Goal: Check status: Check status

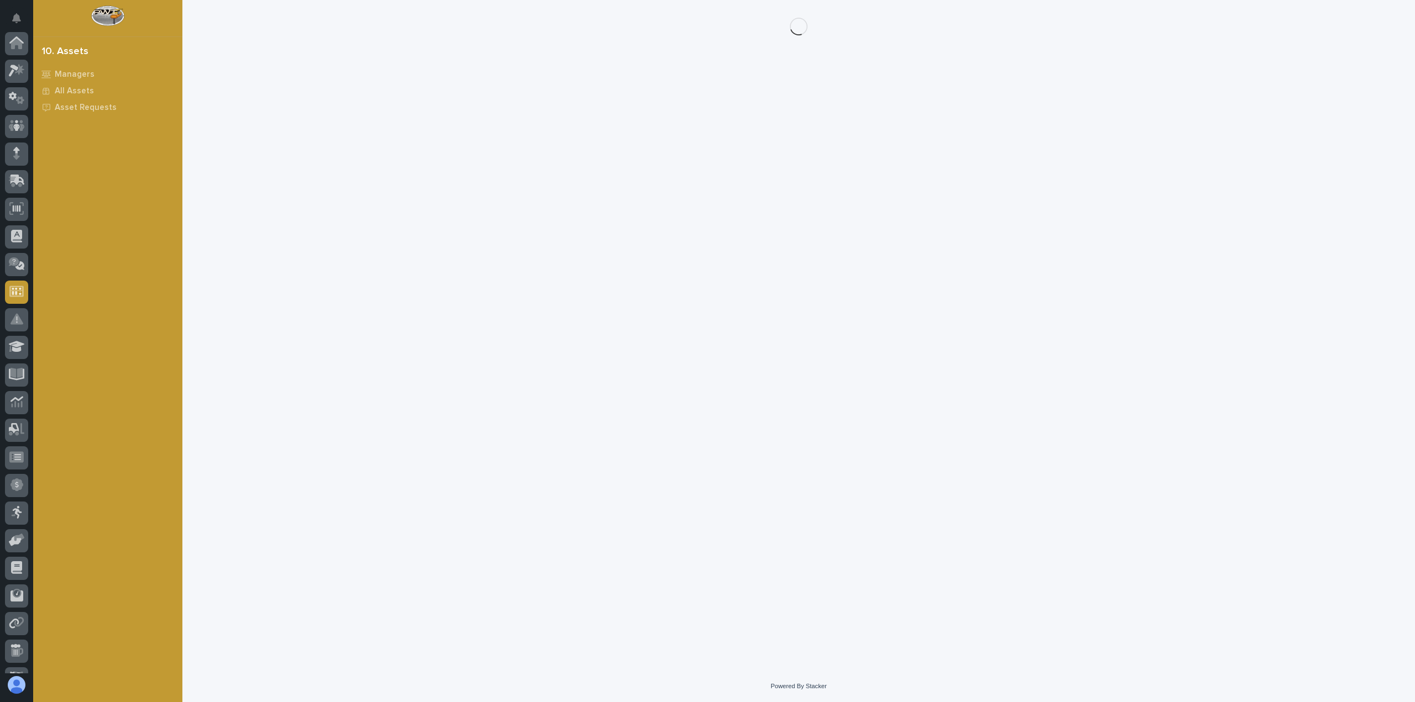
scroll to position [104, 0]
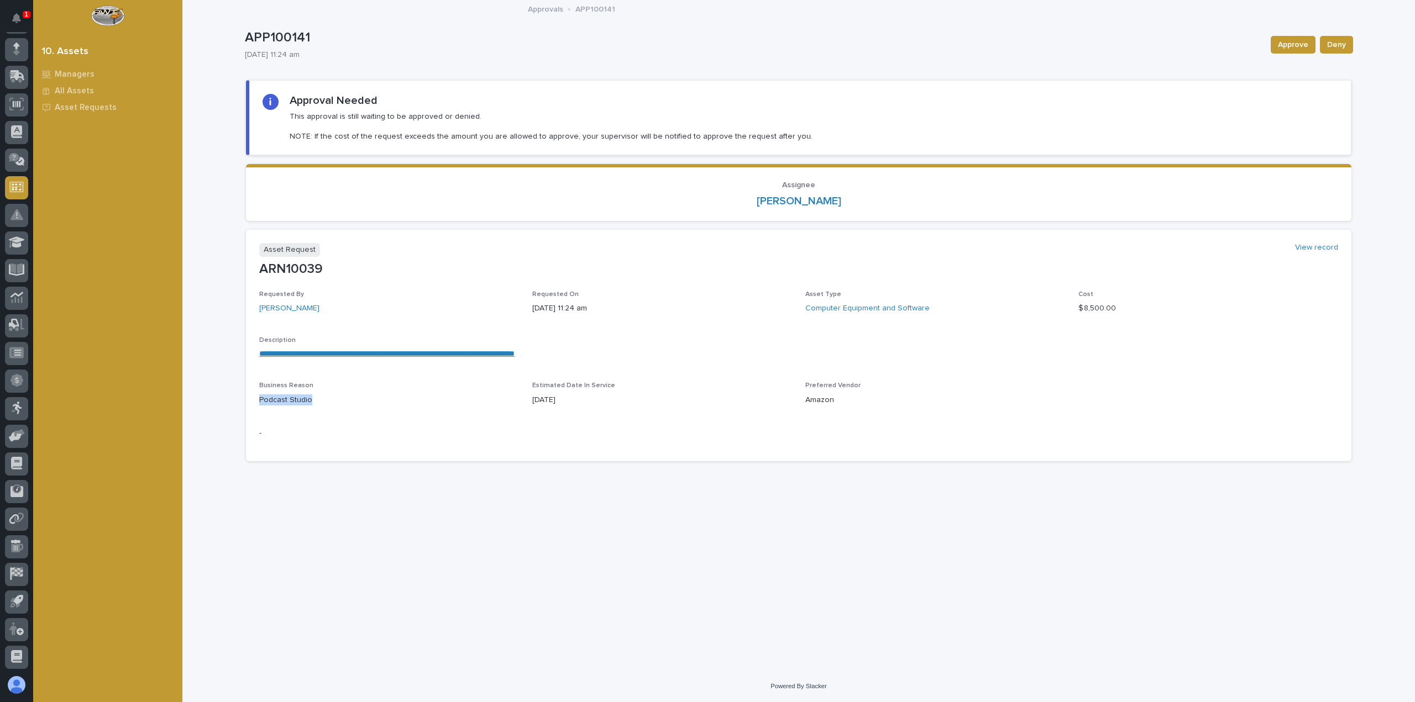
drag, startPoint x: 314, startPoint y: 403, endPoint x: 222, endPoint y: 404, distance: 92.3
click at [222, 404] on div "**********" at bounding box center [798, 336] width 1232 height 670
click at [491, 357] on link "**********" at bounding box center [386, 354] width 255 height 8
click at [86, 104] on p "Asset Requests" at bounding box center [86, 108] width 62 height 10
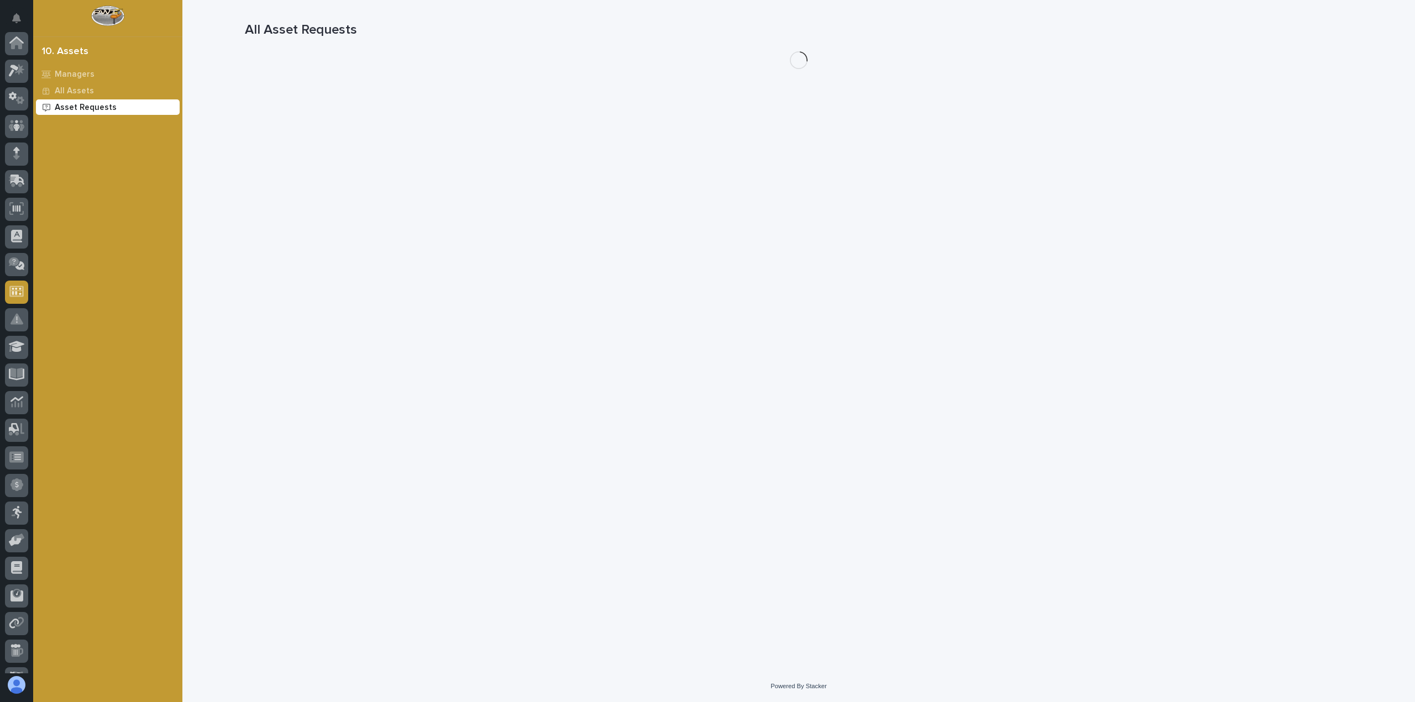
scroll to position [104, 0]
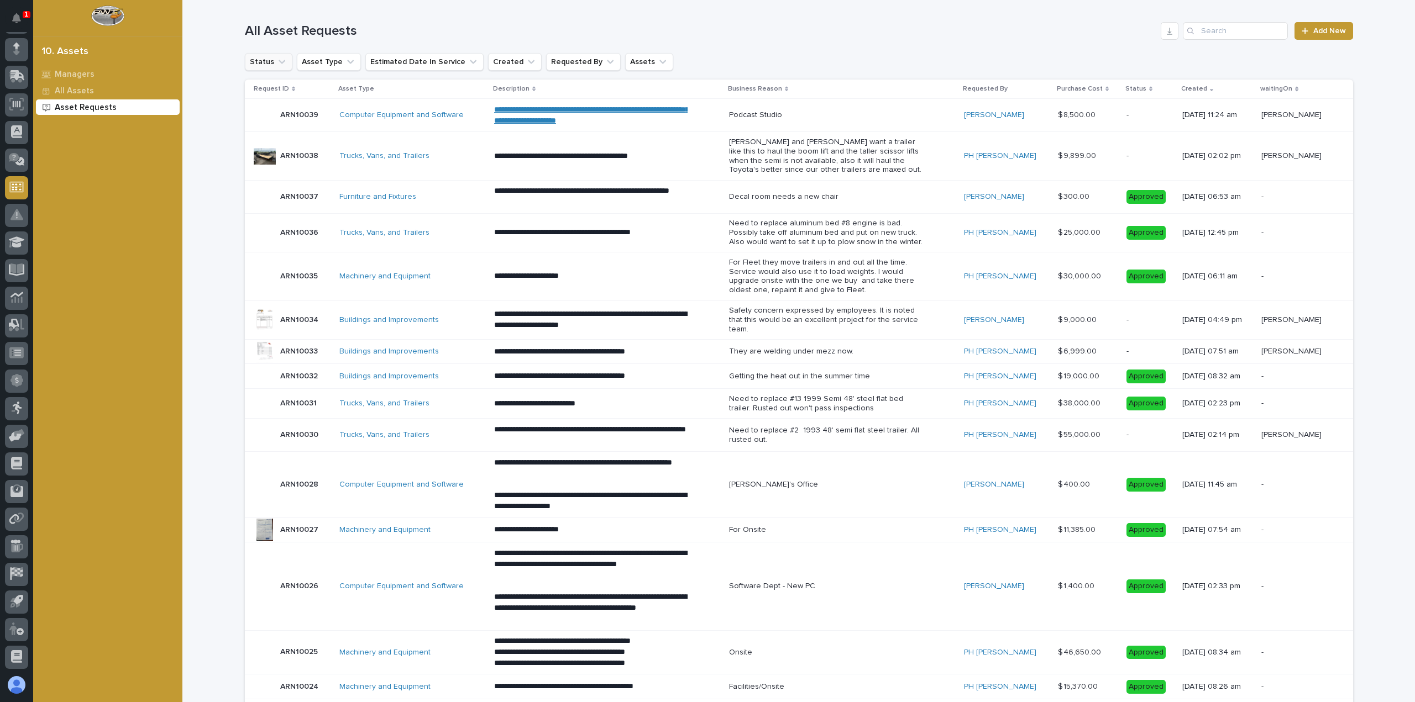
click at [276, 64] on icon "Status" at bounding box center [281, 61] width 11 height 11
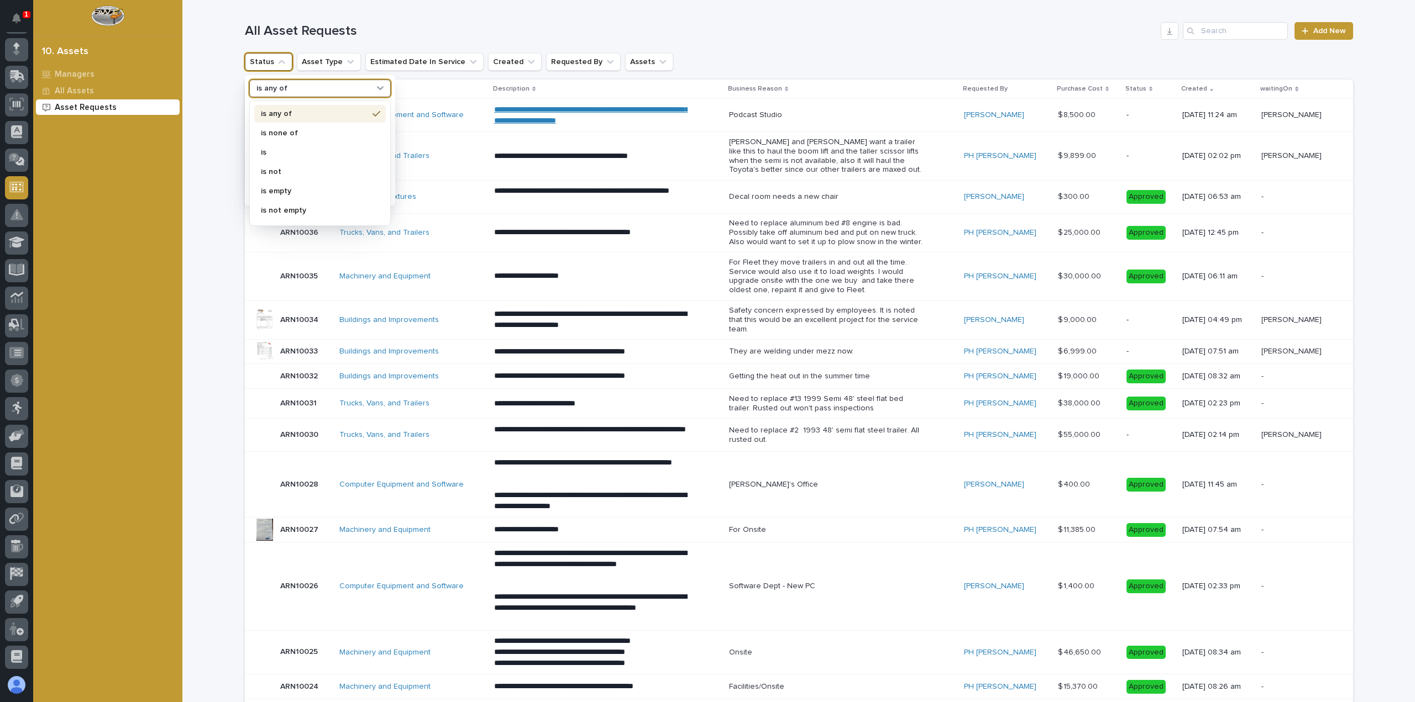
click at [343, 91] on div "is any of" at bounding box center [313, 89] width 122 height 12
click at [263, 56] on button "Status" at bounding box center [269, 62] width 48 height 18
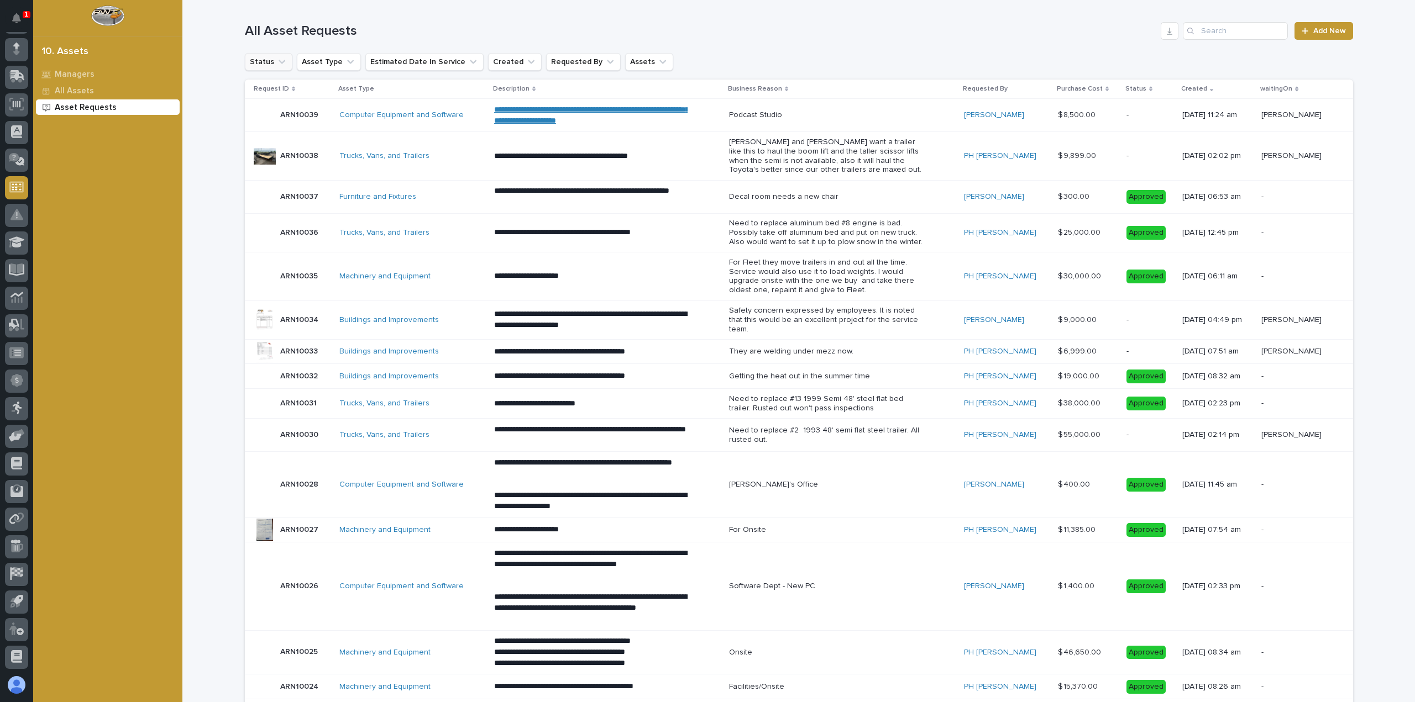
click at [278, 66] on icon "Status" at bounding box center [281, 61] width 11 height 11
click at [282, 190] on p "Dismissed" at bounding box center [317, 192] width 111 height 8
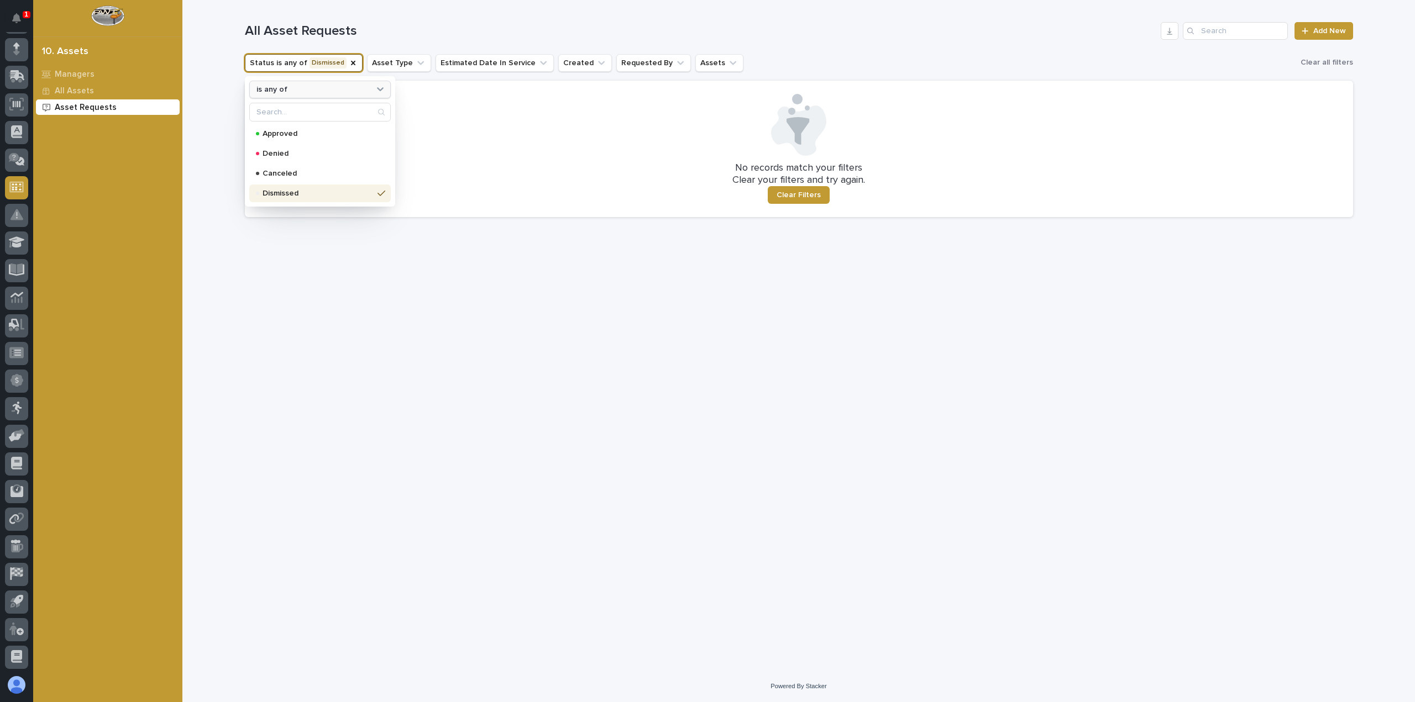
click at [377, 95] on div at bounding box center [380, 89] width 12 height 12
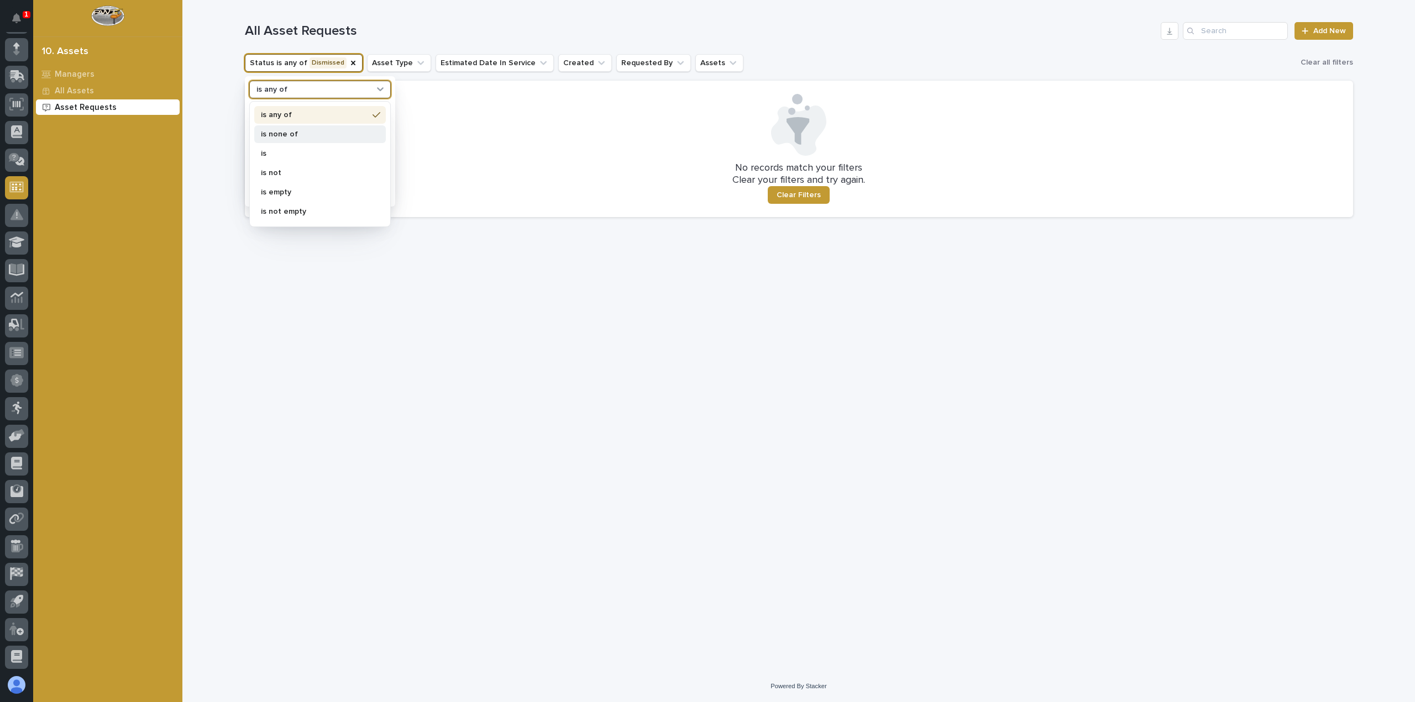
click at [318, 134] on p "is none of" at bounding box center [314, 134] width 107 height 8
click at [280, 137] on p "Approved" at bounding box center [317, 134] width 111 height 8
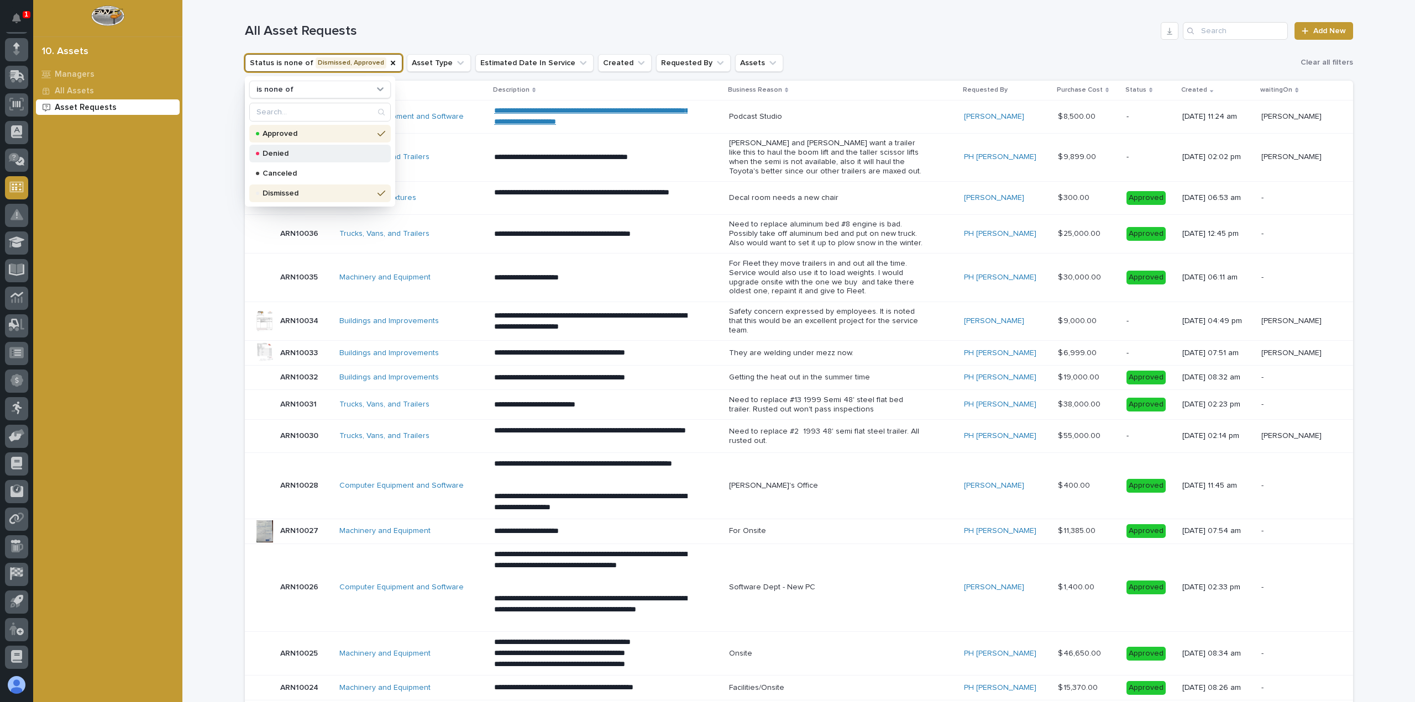
click at [280, 151] on p "Denied" at bounding box center [317, 154] width 111 height 8
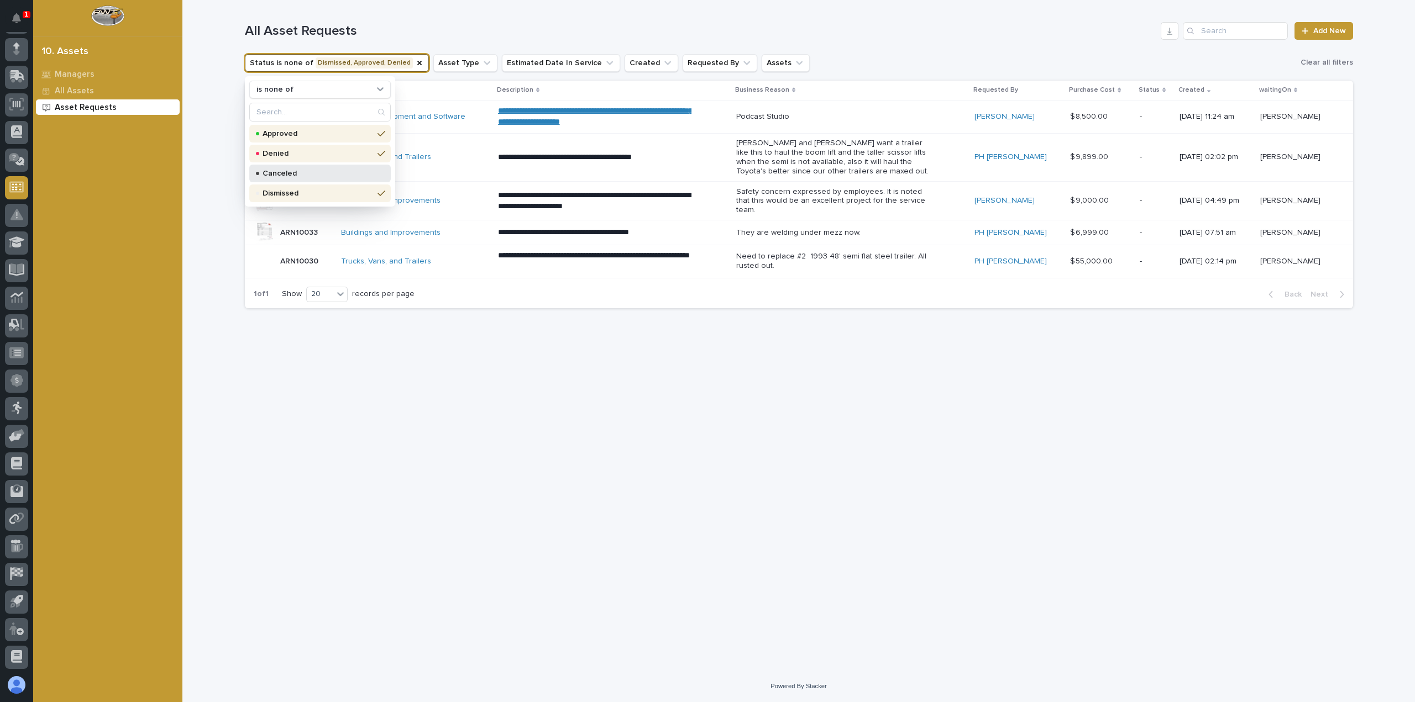
drag, startPoint x: 294, startPoint y: 175, endPoint x: 334, endPoint y: 177, distance: 39.8
click at [334, 177] on p "Canceled" at bounding box center [317, 174] width 111 height 8
click at [335, 188] on div "Dismissed" at bounding box center [319, 194] width 141 height 18
click at [779, 373] on div "**********" at bounding box center [798, 321] width 1119 height 643
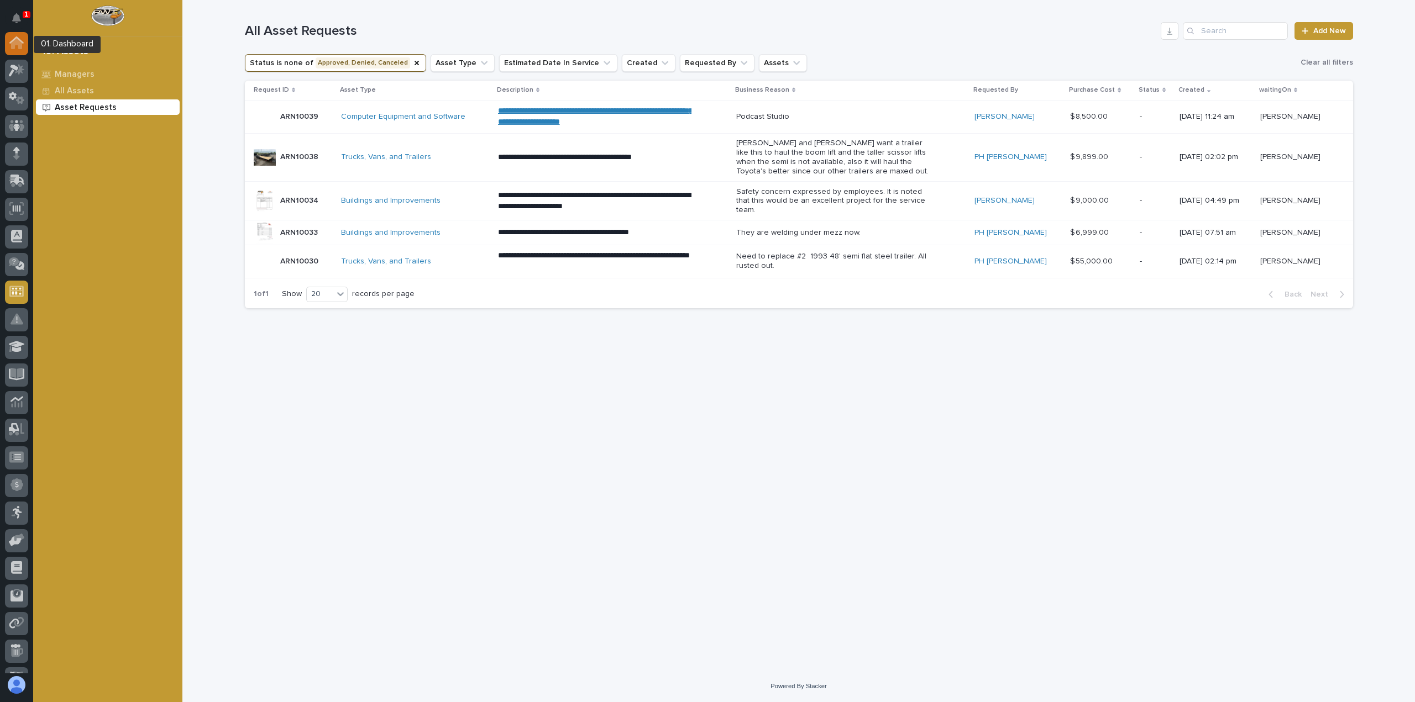
click at [17, 46] on icon at bounding box center [16, 42] width 14 height 13
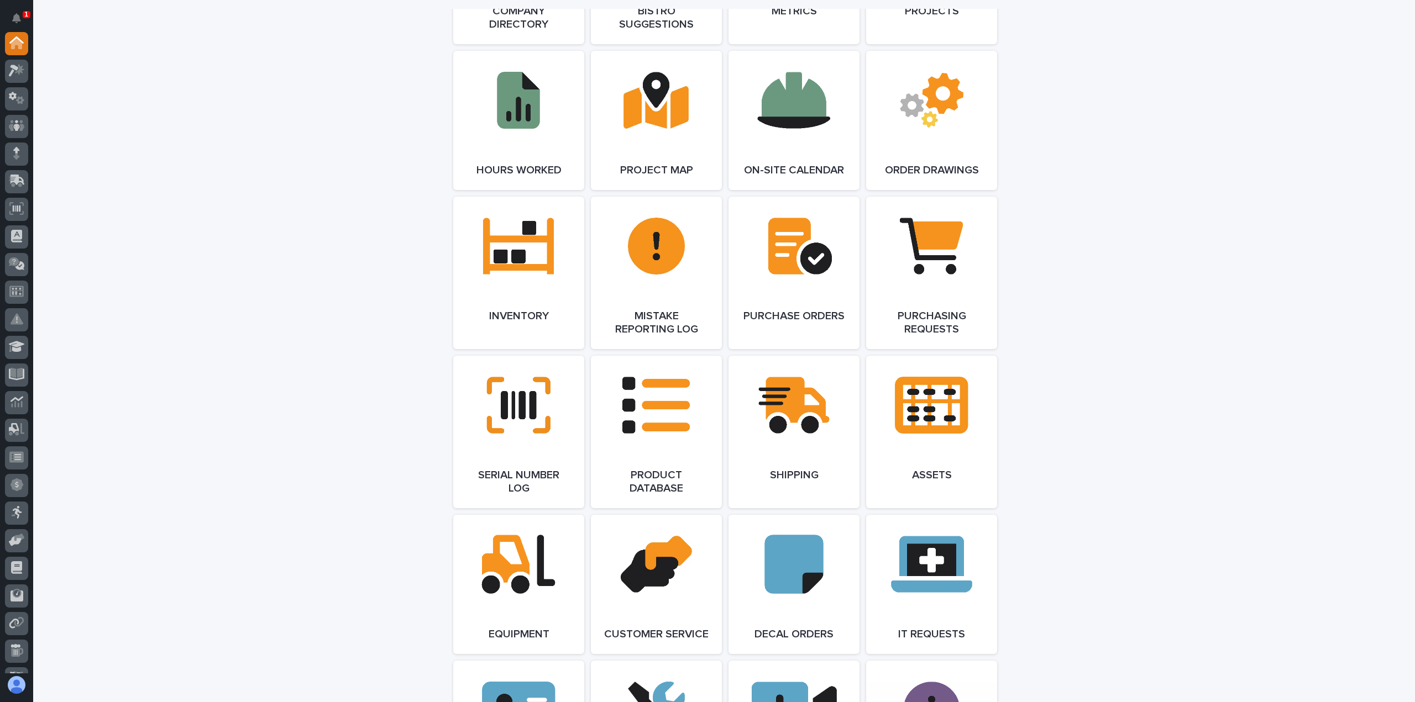
scroll to position [1160, 0]
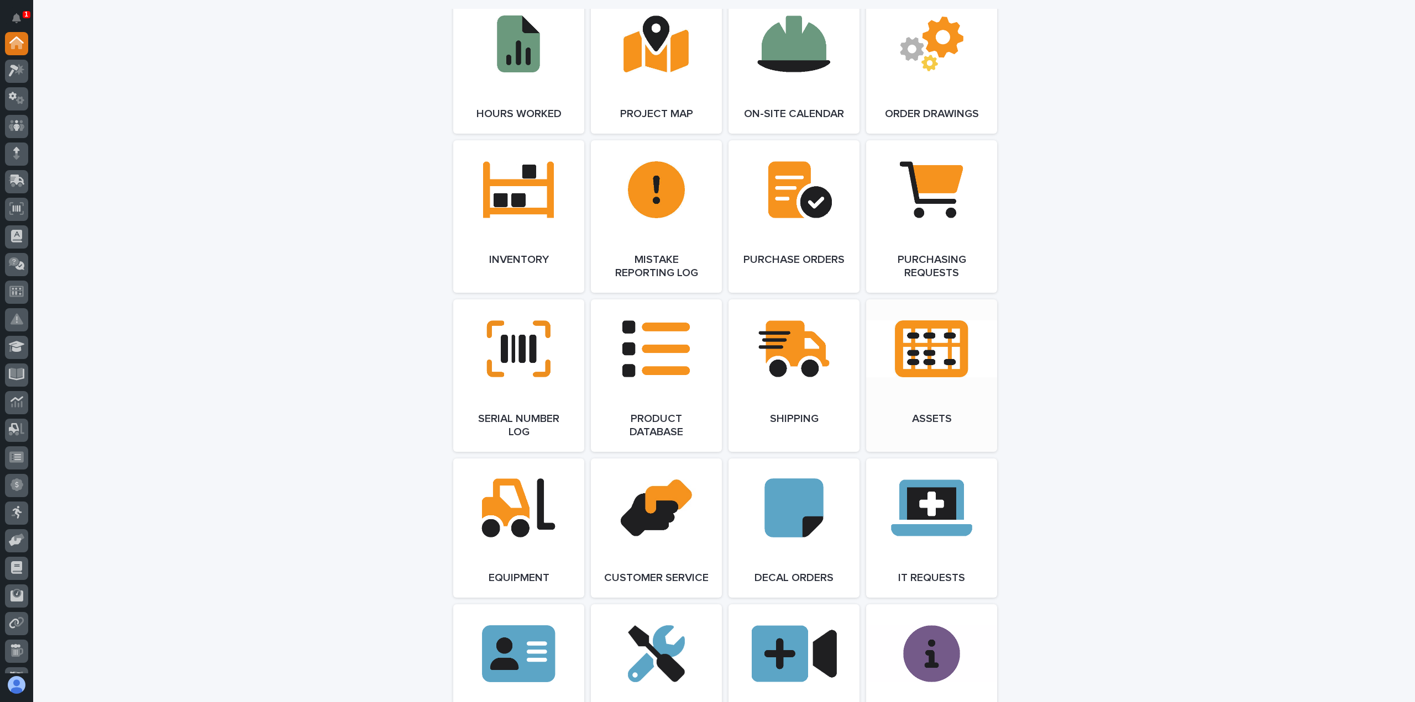
click at [923, 359] on link "Open Link" at bounding box center [931, 375] width 131 height 153
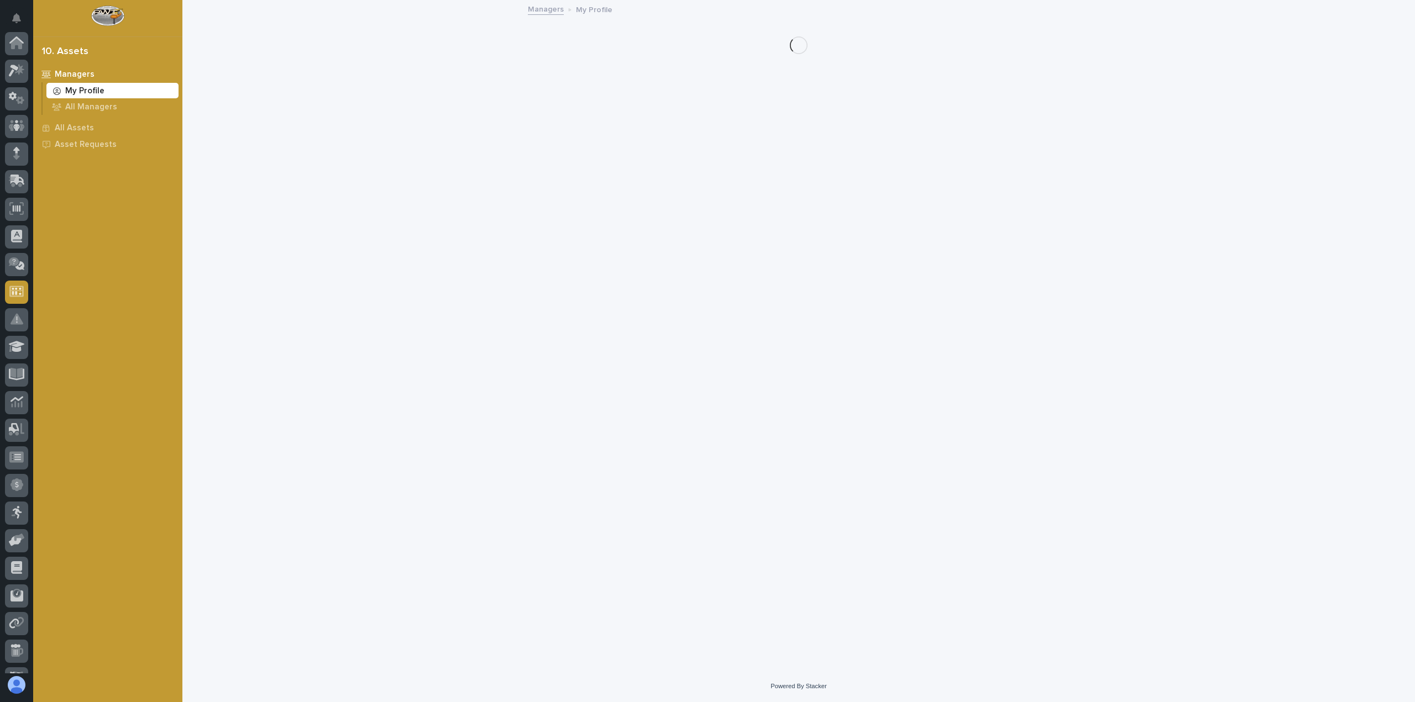
scroll to position [104, 0]
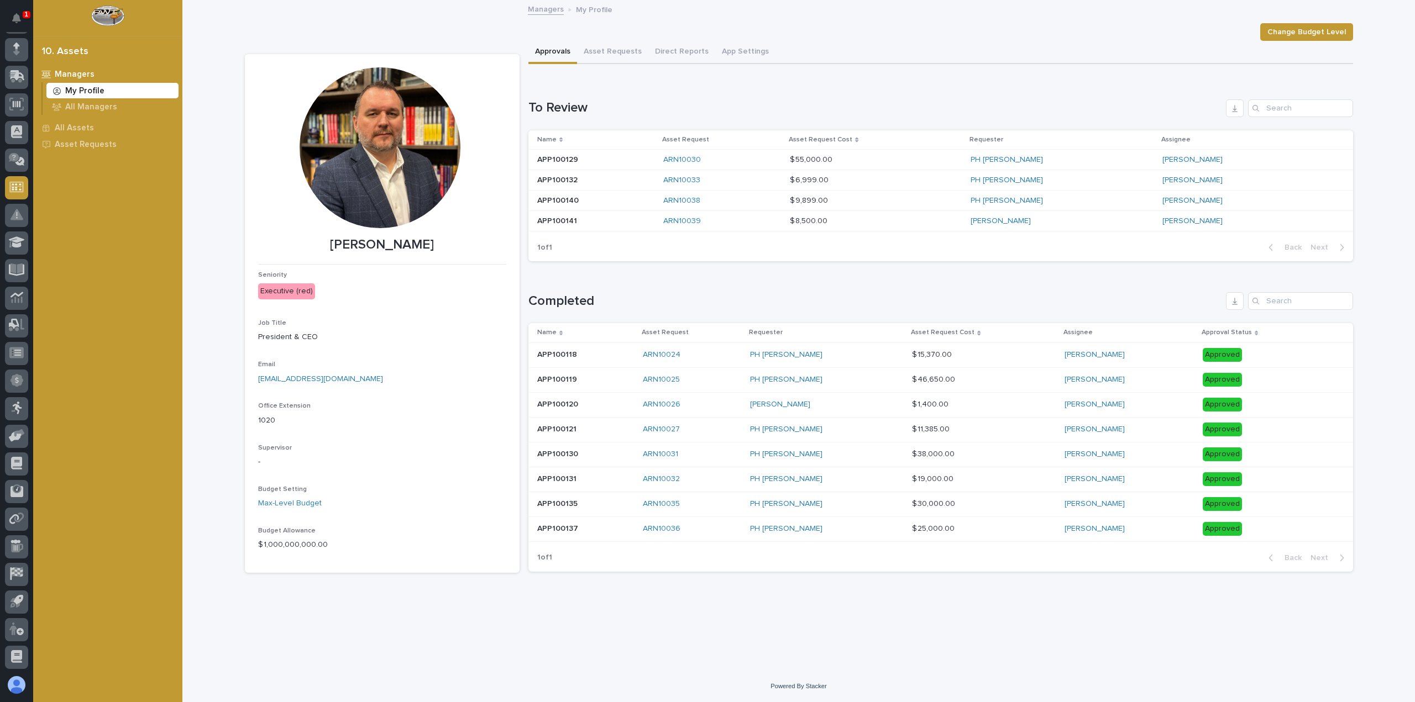
click at [634, 181] on p at bounding box center [595, 180] width 117 height 9
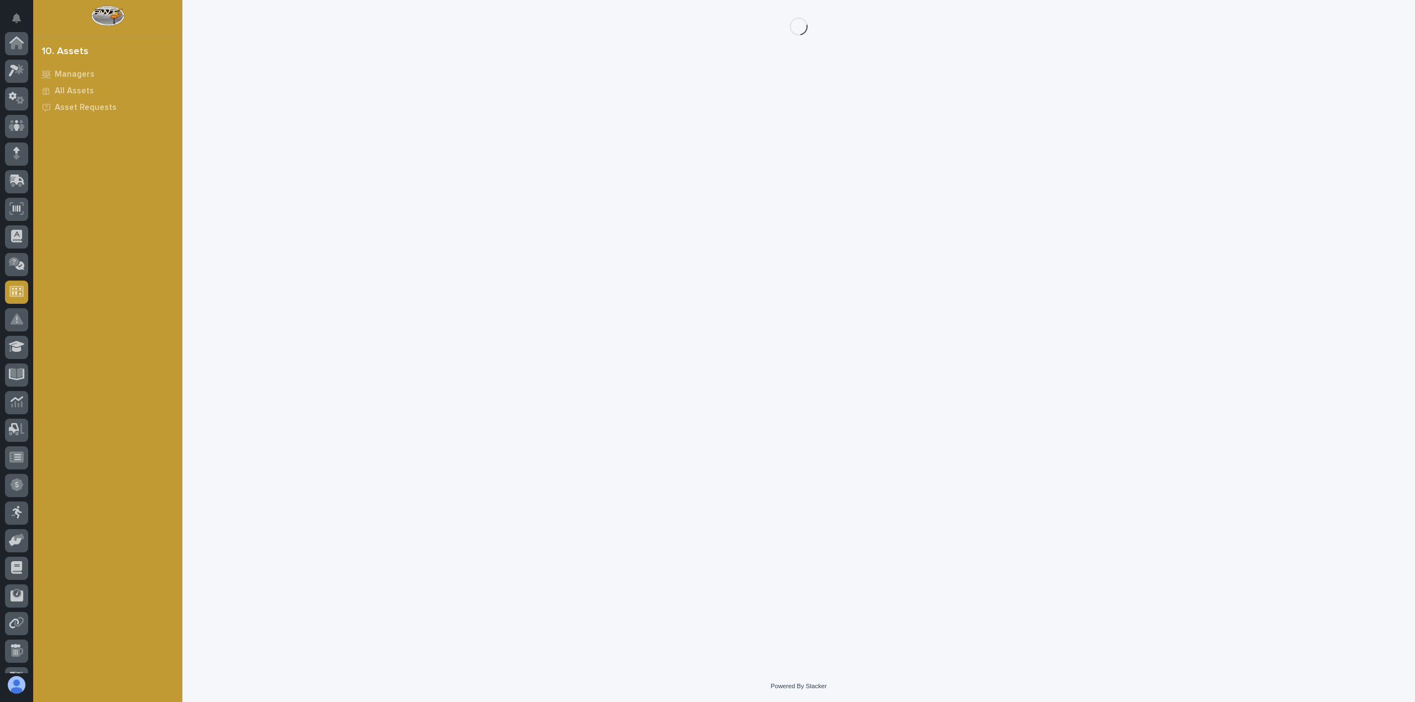
scroll to position [104, 0]
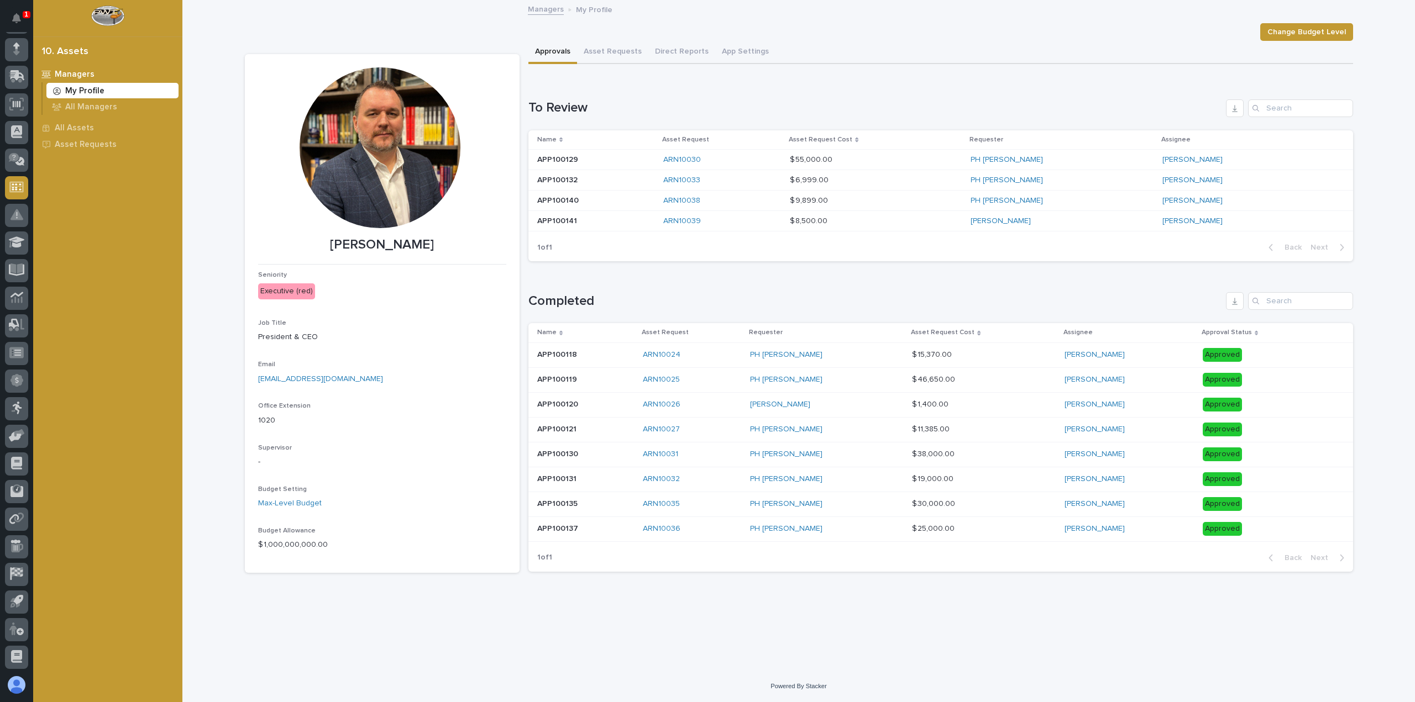
click at [577, 201] on p "APP100140" at bounding box center [559, 200] width 44 height 12
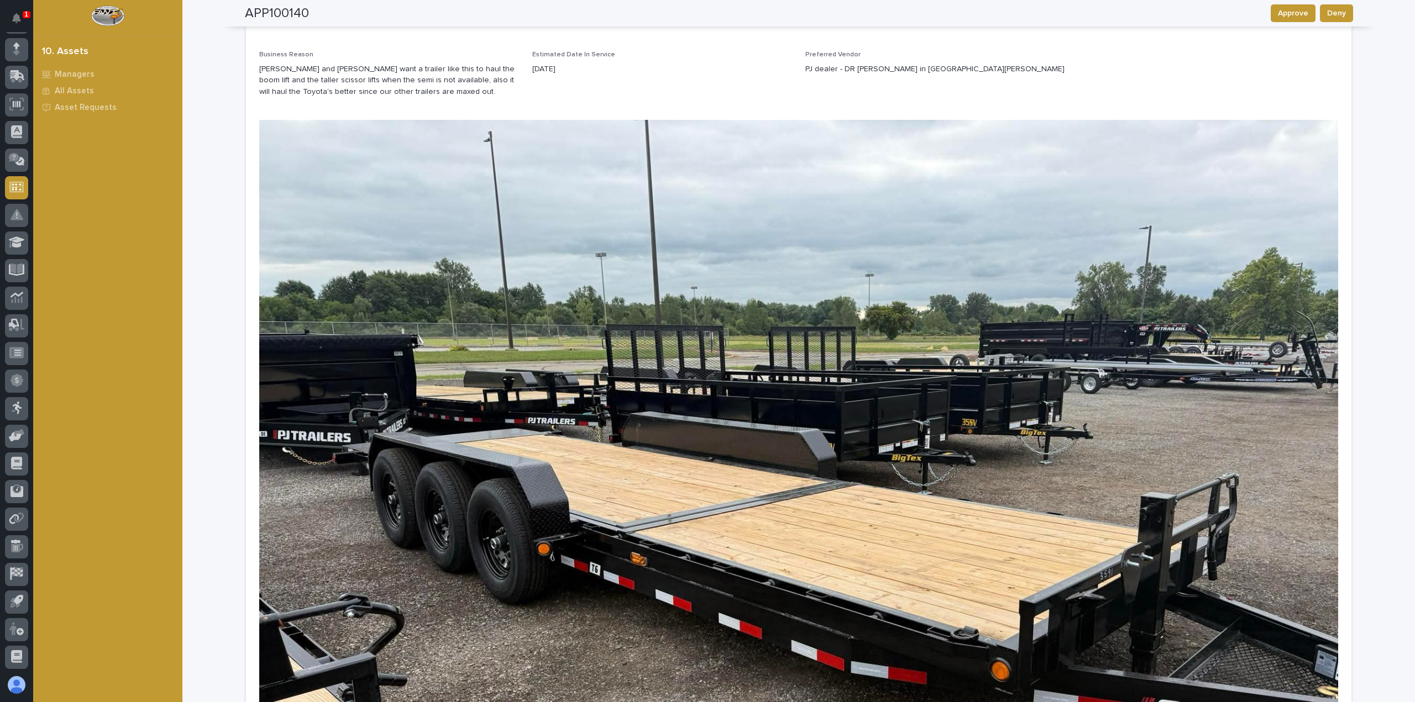
scroll to position [55, 0]
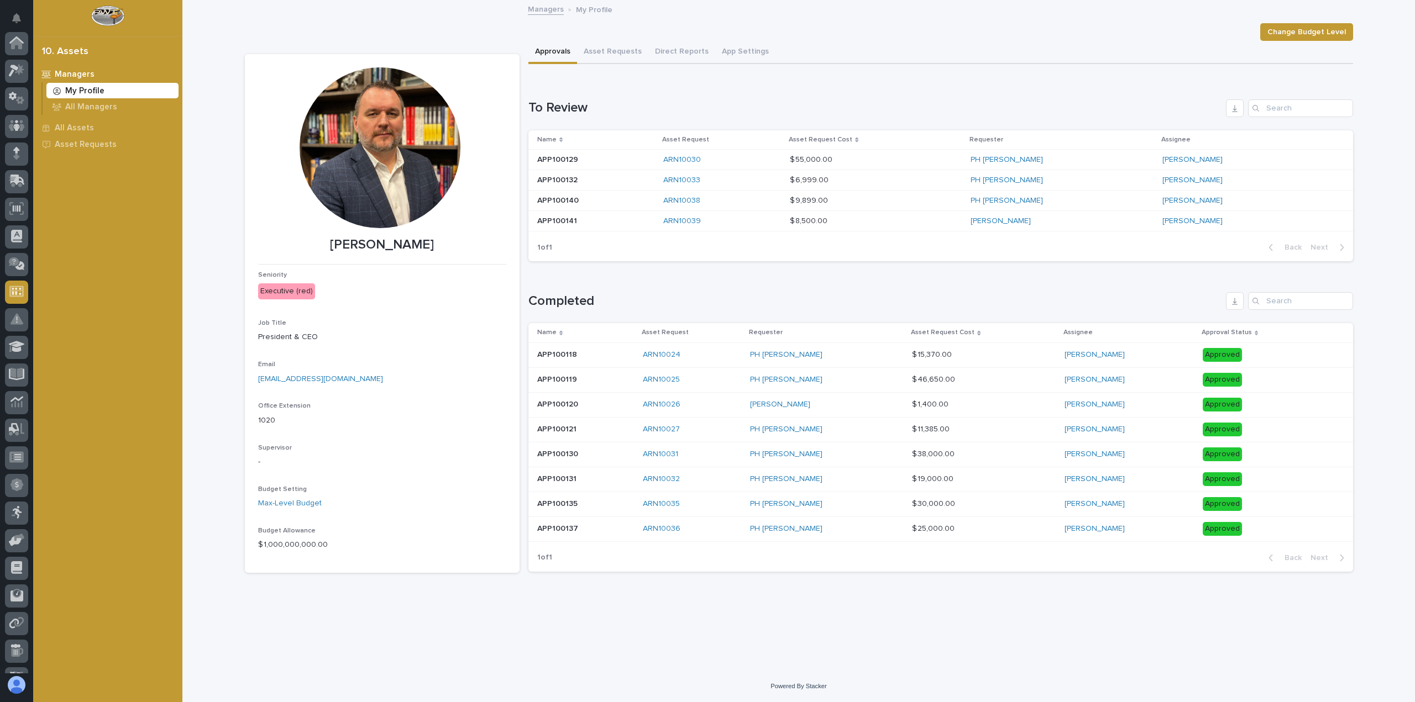
scroll to position [104, 0]
click at [600, 159] on p at bounding box center [595, 159] width 117 height 9
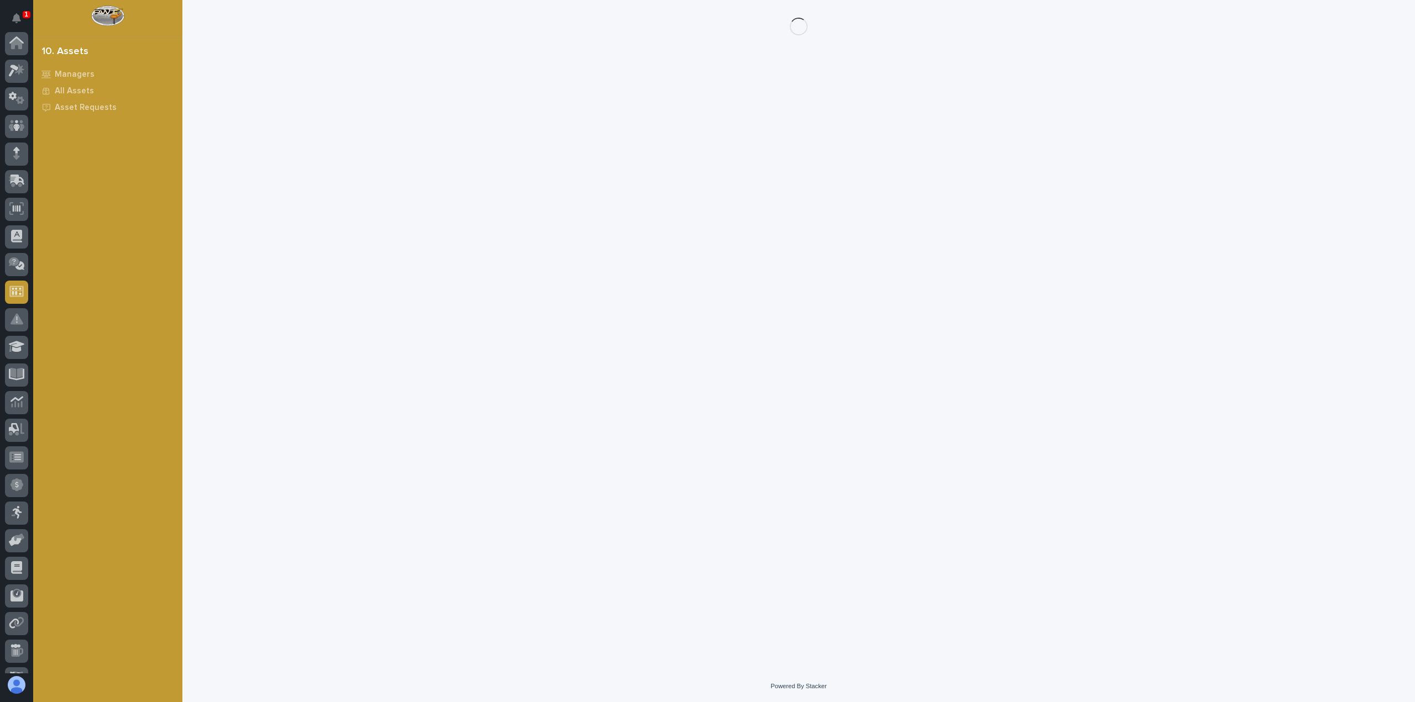
scroll to position [104, 0]
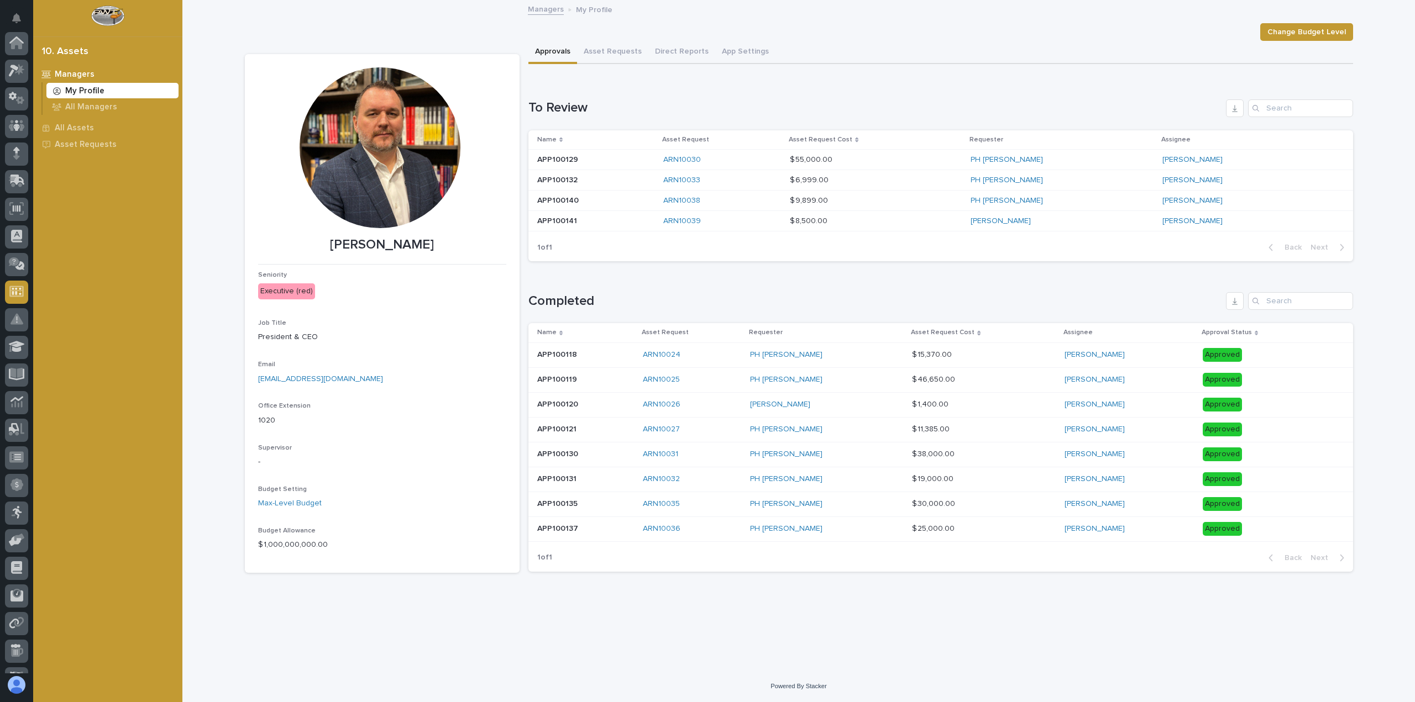
scroll to position [104, 0]
